Goal: Communication & Community: Ask a question

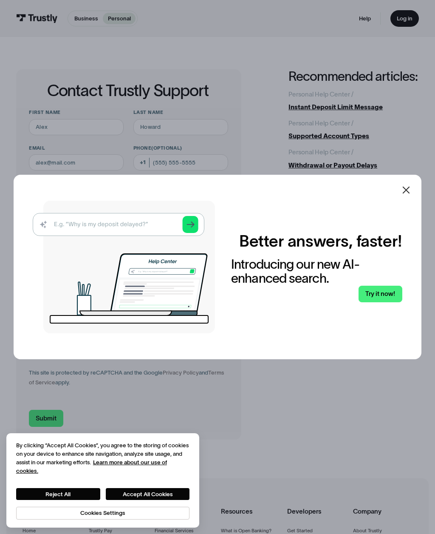
click at [89, 236] on img at bounding box center [124, 267] width 182 height 133
click at [86, 239] on img at bounding box center [124, 267] width 182 height 133
click at [161, 243] on img at bounding box center [124, 267] width 182 height 133
click at [109, 228] on img at bounding box center [124, 267] width 182 height 133
click at [89, 228] on img at bounding box center [124, 267] width 182 height 133
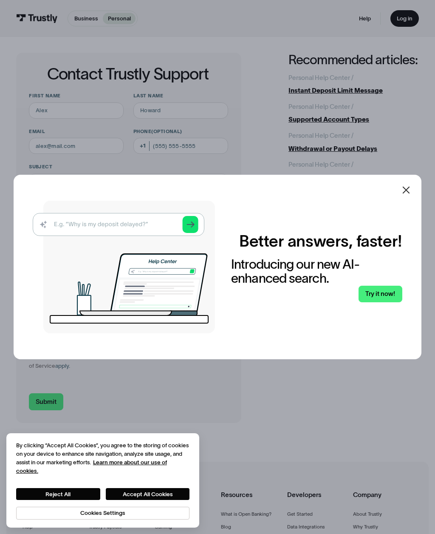
click at [134, 231] on img at bounding box center [124, 267] width 182 height 133
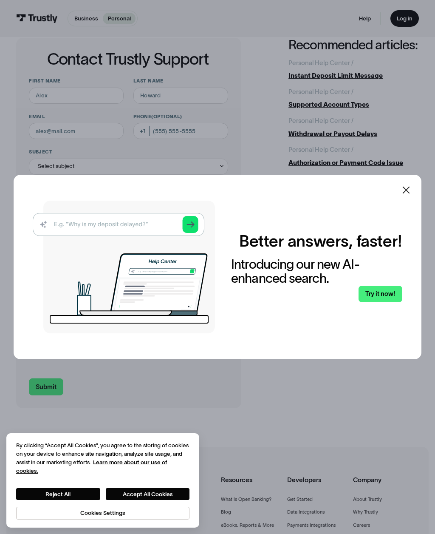
scroll to position [27, 0]
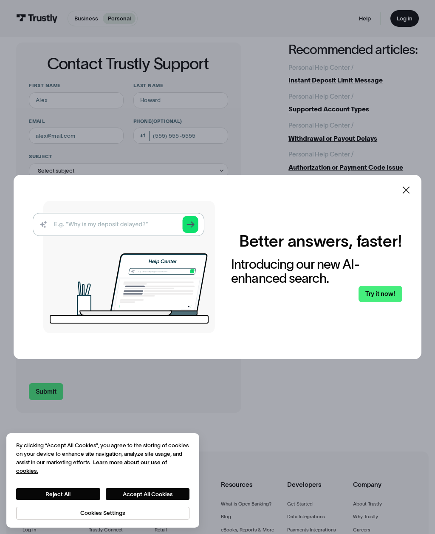
click at [152, 236] on img at bounding box center [124, 267] width 182 height 133
click at [196, 241] on img at bounding box center [124, 267] width 182 height 133
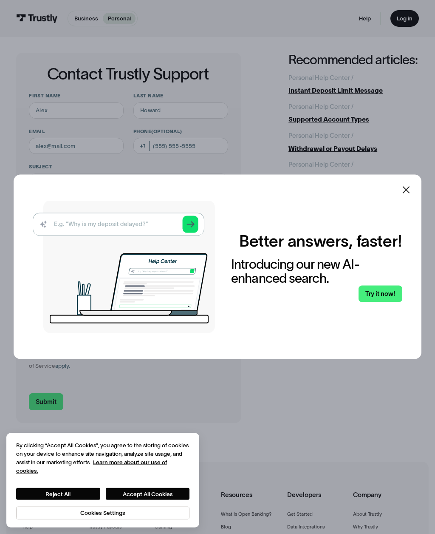
scroll to position [0, 0]
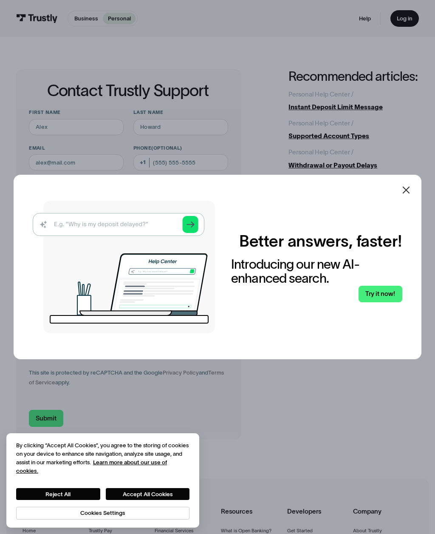
click at [409, 195] on icon at bounding box center [406, 190] width 10 height 10
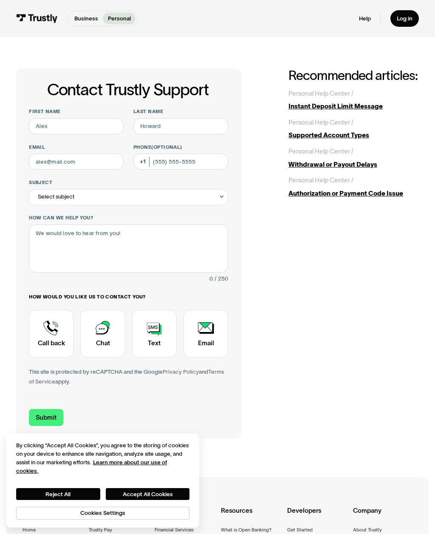
scroll to position [0, 0]
click at [360, 161] on div "Withdrawal or Payout Delays" at bounding box center [354, 165] width 131 height 10
click at [77, 133] on input "First name" at bounding box center [76, 126] width 95 height 16
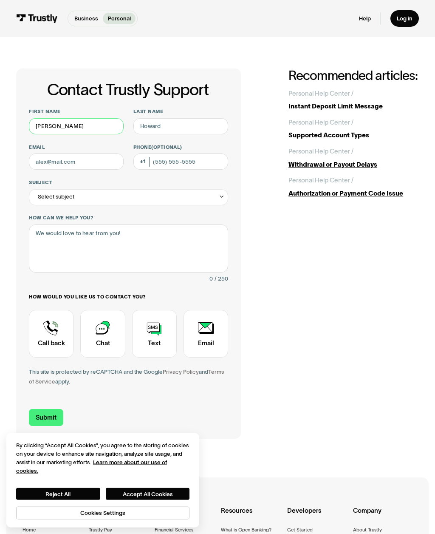
type input "[PERSON_NAME]"
click at [197, 131] on input "Last name" at bounding box center [180, 127] width 95 height 16
type input "[PERSON_NAME]"
click at [81, 159] on input "Email" at bounding box center [76, 162] width 95 height 16
type input "t"
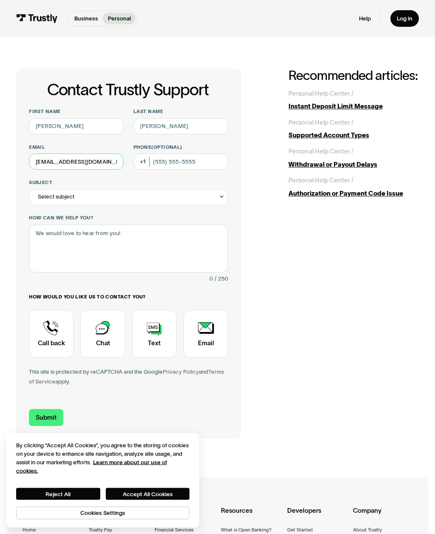
type input "[EMAIL_ADDRESS][DOMAIN_NAME]"
click at [182, 160] on input "Phone (Optional)" at bounding box center [180, 162] width 95 height 16
type input "[PHONE_NUMBER]"
click at [203, 194] on div "Select subject" at bounding box center [128, 198] width 199 height 16
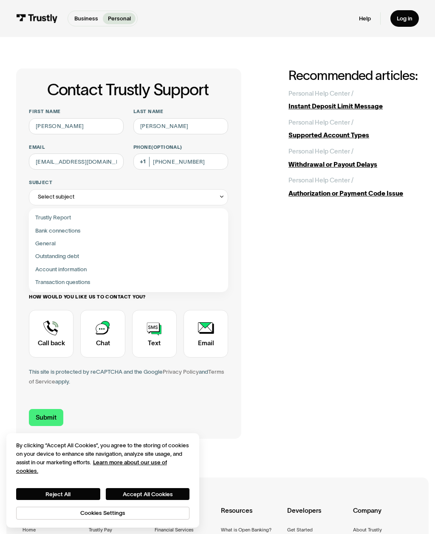
scroll to position [0, 0]
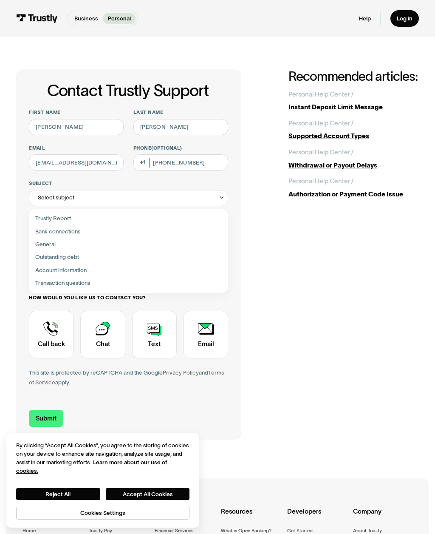
click at [163, 216] on div "Contact Trustly Support" at bounding box center [128, 219] width 193 height 13
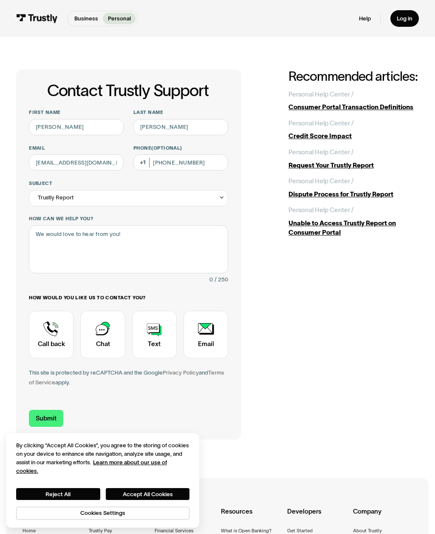
click at [208, 195] on div "Trustly Report" at bounding box center [128, 198] width 199 height 16
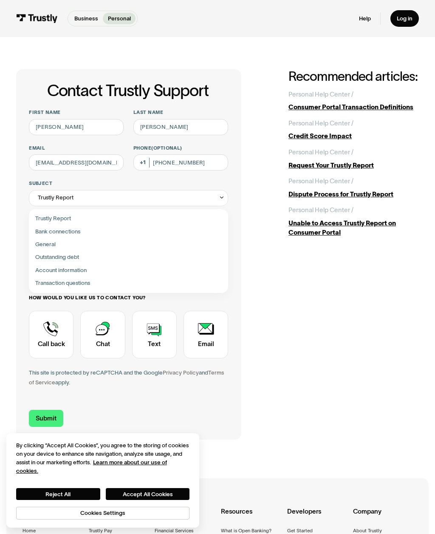
click at [170, 285] on div "Contact Trustly Support" at bounding box center [128, 283] width 193 height 13
type input "**********"
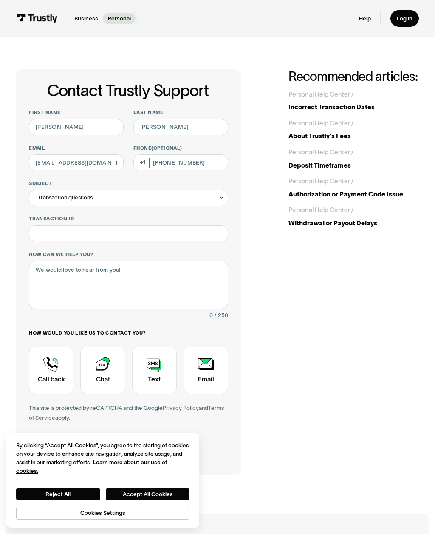
click at [363, 221] on div "Withdrawal or Payout Delays" at bounding box center [354, 224] width 131 height 10
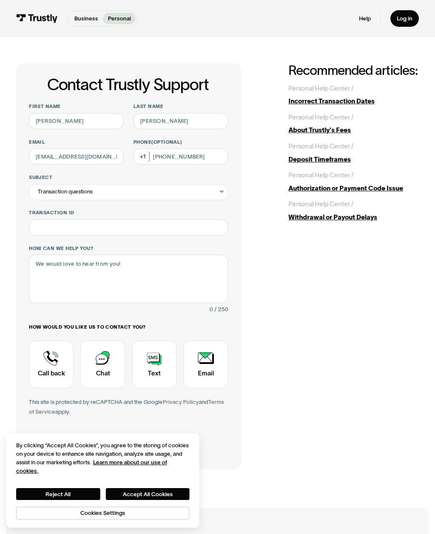
scroll to position [7, 0]
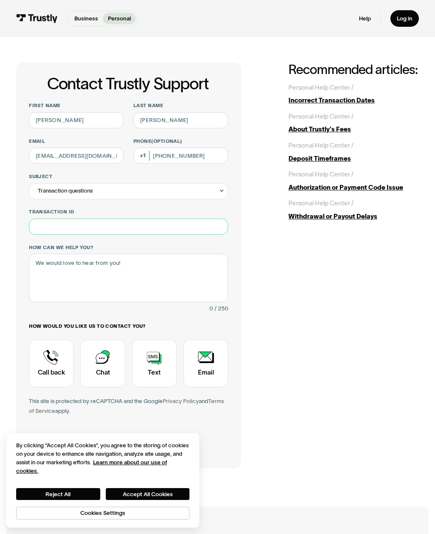
click at [186, 227] on input "Transaction ID" at bounding box center [128, 227] width 199 height 16
click at [180, 228] on input "Transaction ID" at bounding box center [128, 227] width 199 height 16
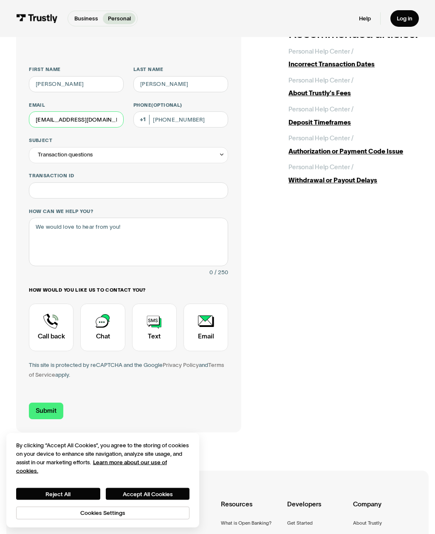
click at [105, 118] on input "[EMAIL_ADDRESS][DOMAIN_NAME]" at bounding box center [76, 120] width 95 height 16
type input "y"
type input "[EMAIL_ADDRESS][DOMAIN_NAME]"
click at [130, 184] on input "Transaction ID" at bounding box center [128, 191] width 199 height 16
click at [119, 192] on input "Transaction ID" at bounding box center [128, 191] width 199 height 16
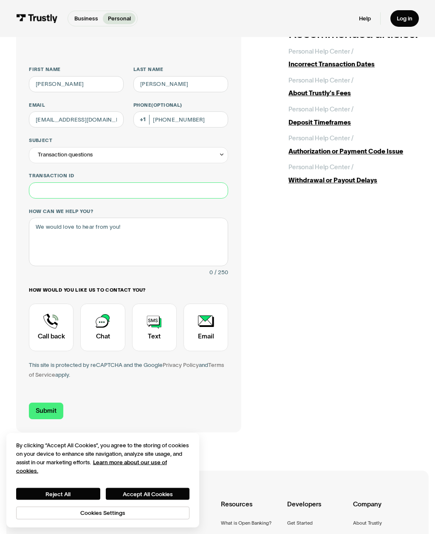
paste input "**********"
type input "**********"
click at [144, 243] on textarea "How can we help you?" at bounding box center [128, 242] width 199 height 48
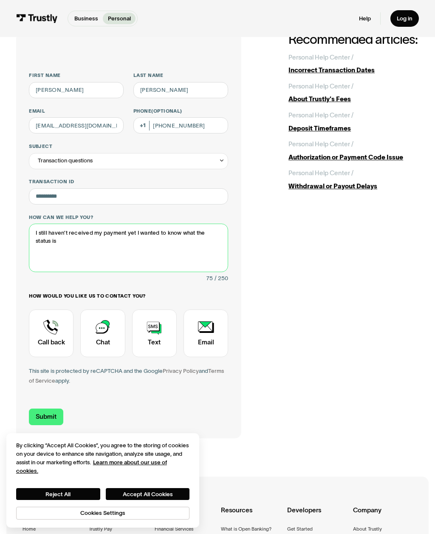
scroll to position [36, 0]
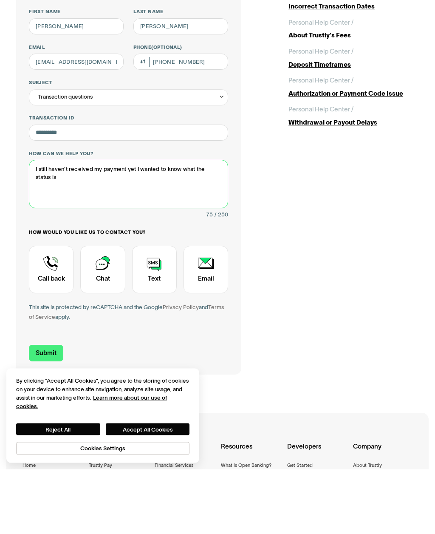
type textarea "I still haven’t received my payment yet I wanted to know what the status is"
click at [161, 311] on div "Contact Trustly Support" at bounding box center [154, 335] width 45 height 48
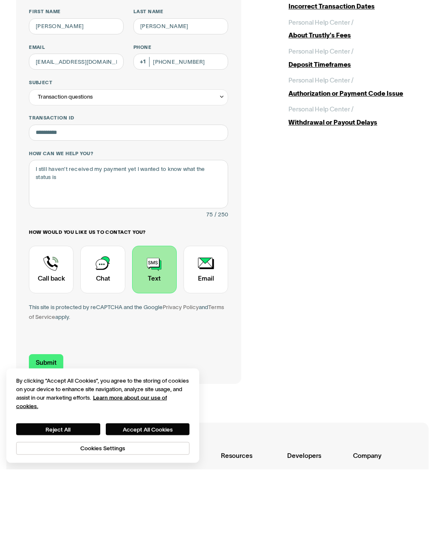
scroll to position [101, 0]
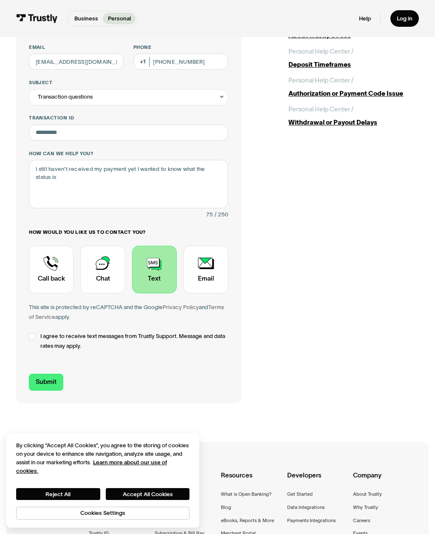
click at [30, 333] on div "Contact Trustly Support" at bounding box center [32, 336] width 6 height 6
click at [56, 380] on input "Submit" at bounding box center [46, 382] width 34 height 17
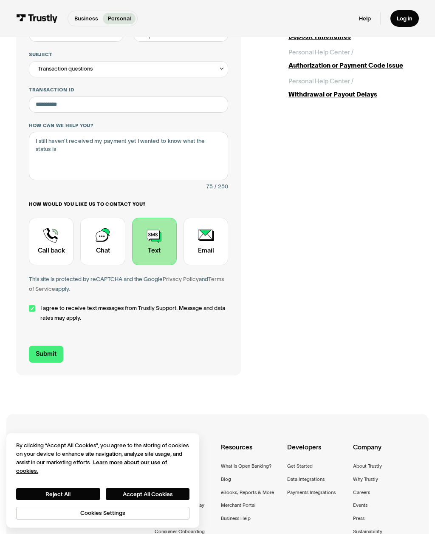
click at [49, 353] on input "Submit" at bounding box center [46, 354] width 34 height 17
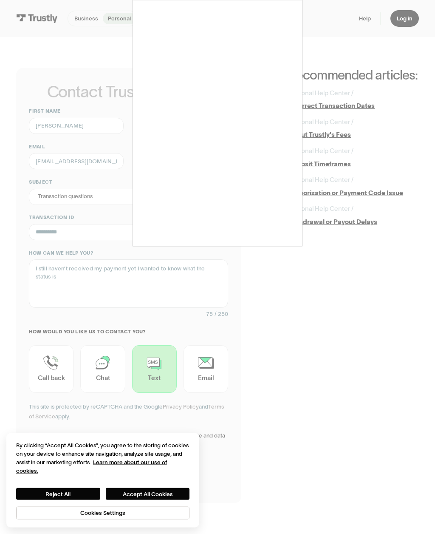
scroll to position [0, 0]
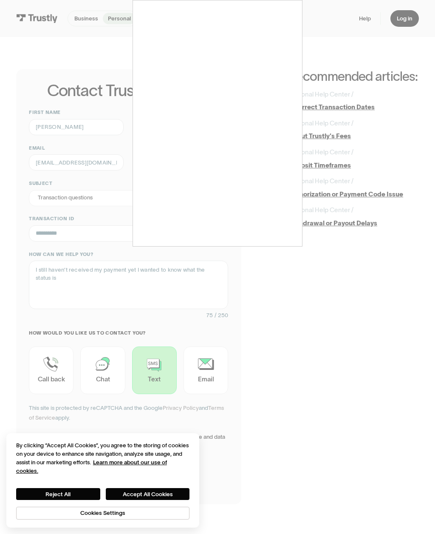
type input "[PHONE_NUMBER]"
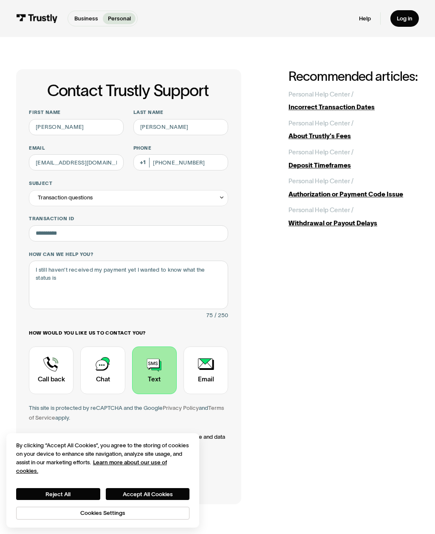
click at [371, 214] on link "Personal Help Center / / Withdrawal or Payout Delays" at bounding box center [354, 216] width 131 height 23
